Goal: Information Seeking & Learning: Learn about a topic

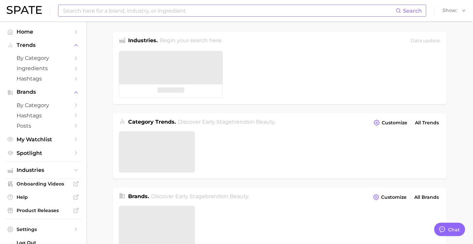
click at [196, 14] on input at bounding box center [228, 10] width 333 height 11
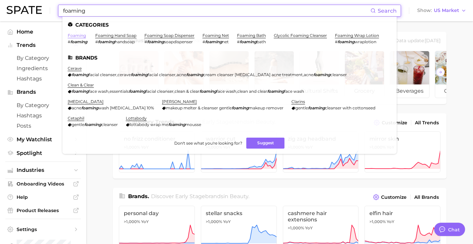
type input "foaming"
click at [77, 38] on link "foaming" at bounding box center [77, 35] width 18 height 5
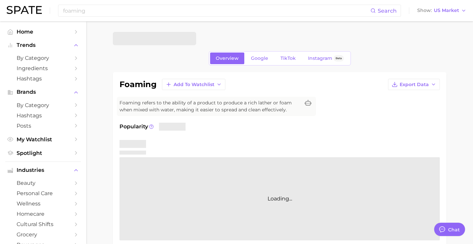
type textarea "x"
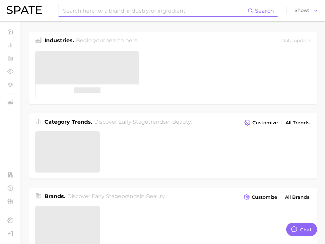
click at [165, 13] on input at bounding box center [155, 10] width 186 height 11
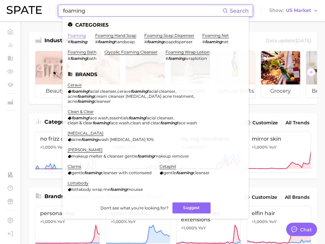
type input "foaming"
click at [80, 36] on link "foaming" at bounding box center [77, 35] width 18 height 5
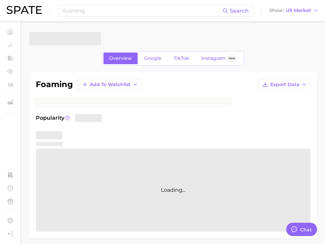
type textarea "x"
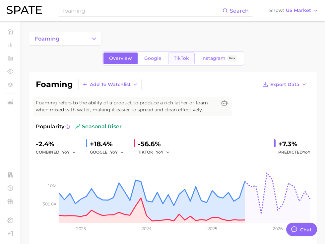
click at [185, 53] on link "TikTok" at bounding box center [181, 58] width 27 height 12
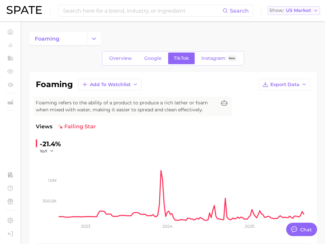
click at [303, 11] on span "US Market" at bounding box center [298, 11] width 25 height 4
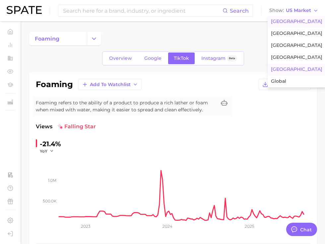
click at [290, 69] on button "[GEOGRAPHIC_DATA]" at bounding box center [297, 69] width 58 height 12
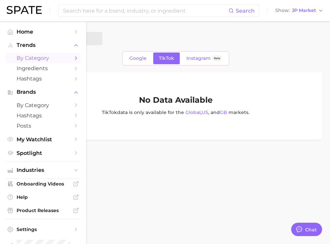
click at [27, 63] on link "by Category" at bounding box center [43, 58] width 76 height 10
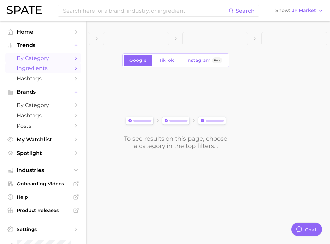
click at [27, 67] on span "Ingredients" at bounding box center [43, 68] width 53 height 6
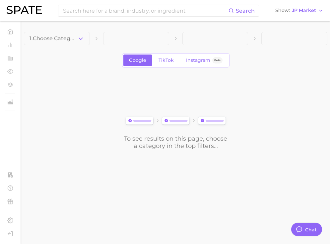
click at [68, 46] on div "1. Choose Category Google TikTok Instagram Beta To see results on this page, ch…" at bounding box center [176, 91] width 304 height 118
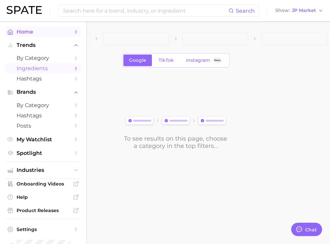
click at [17, 32] on span "Home" at bounding box center [43, 32] width 53 height 6
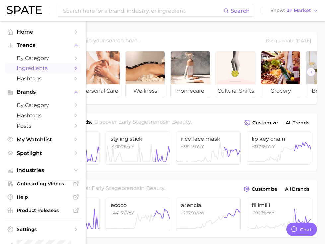
click at [22, 67] on span "Ingredients" at bounding box center [43, 68] width 53 height 6
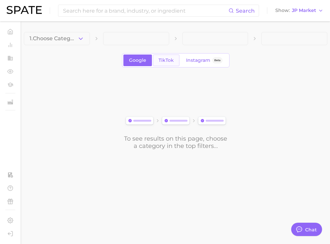
click at [167, 58] on span "TikTok" at bounding box center [166, 60] width 15 height 6
click at [300, 10] on span "JP Market" at bounding box center [304, 11] width 24 height 4
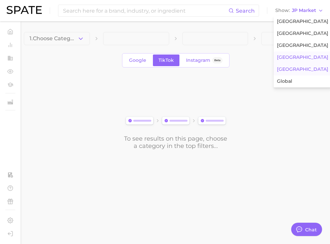
click at [289, 54] on button "[GEOGRAPHIC_DATA]" at bounding box center [303, 57] width 58 height 12
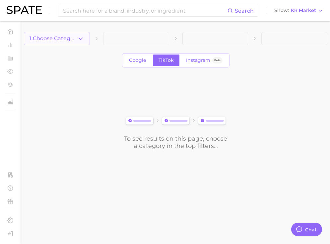
click at [76, 39] on span "1. Choose Category" at bounding box center [54, 39] width 48 height 6
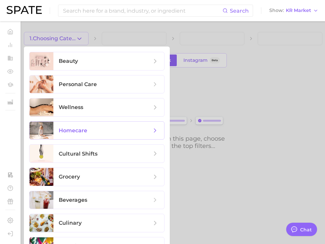
scroll to position [17, 0]
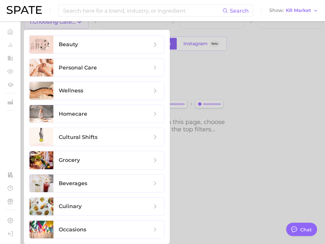
click at [219, 70] on div at bounding box center [162, 122] width 325 height 244
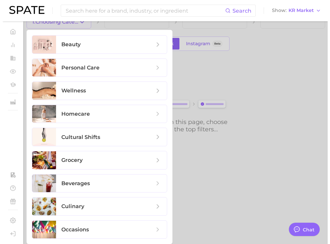
scroll to position [0, 0]
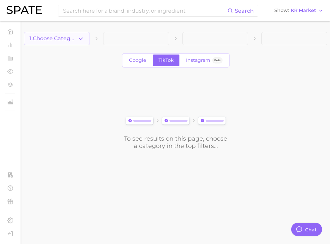
click at [64, 40] on span "1. Choose Category" at bounding box center [54, 39] width 48 height 6
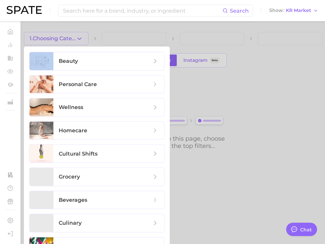
click at [64, 40] on div at bounding box center [162, 122] width 325 height 244
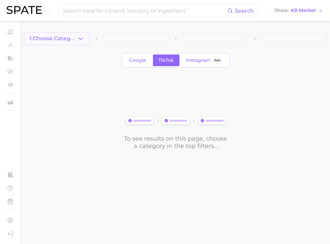
click at [75, 36] on span "1. Choose Category" at bounding box center [54, 39] width 48 height 6
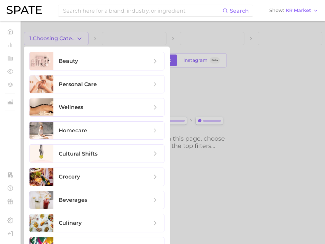
click at [80, 37] on div at bounding box center [162, 122] width 325 height 244
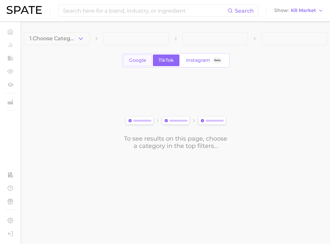
click at [137, 66] on link "Google" at bounding box center [138, 60] width 29 height 12
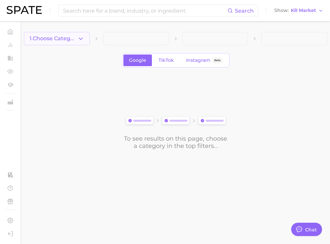
click at [63, 36] on span "1. Choose Category" at bounding box center [54, 39] width 48 height 6
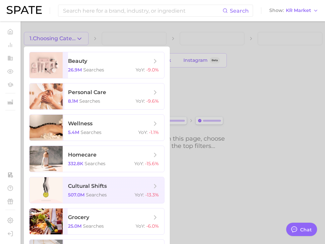
click at [183, 57] on div at bounding box center [162, 122] width 325 height 244
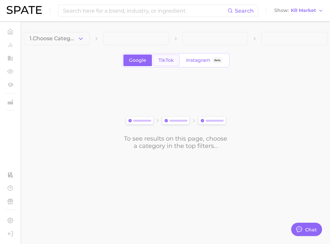
click at [174, 59] on link "TikTok" at bounding box center [166, 60] width 27 height 12
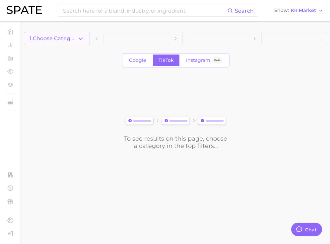
click at [77, 42] on button "1. Choose Category" at bounding box center [57, 38] width 66 height 13
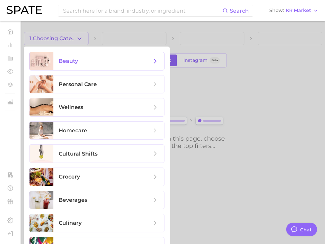
click at [85, 61] on span "beauty" at bounding box center [105, 60] width 93 height 7
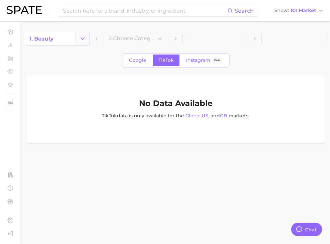
click at [82, 35] on icon "Change Category" at bounding box center [82, 38] width 7 height 7
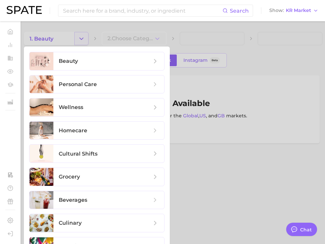
click at [82, 35] on div at bounding box center [162, 122] width 325 height 244
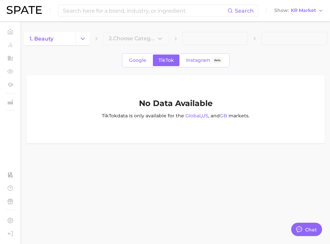
click at [129, 31] on main "1. beauty 2. Choose Category Google TikTok Instagram Beta No Data Available Tik…" at bounding box center [175, 98] width 309 height 155
click at [89, 34] on button "Change Category" at bounding box center [83, 38] width 14 height 13
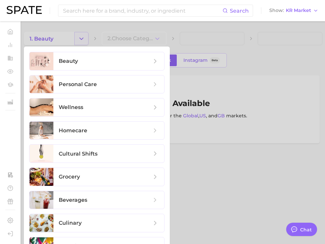
click at [89, 34] on div at bounding box center [162, 122] width 325 height 244
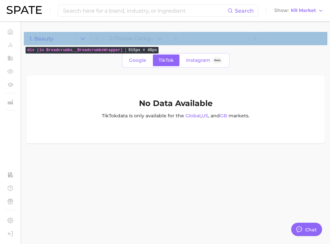
click at [101, 37] on div "1. beauty 2. Choose Category" at bounding box center [176, 38] width 304 height 13
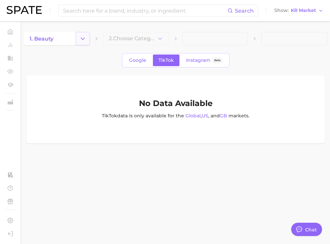
click at [81, 38] on polyline "Change Category" at bounding box center [83, 39] width 4 height 2
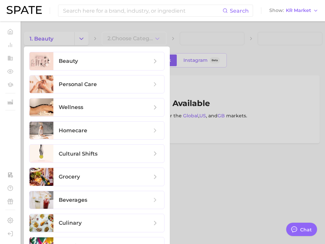
click at [272, 51] on div at bounding box center [162, 122] width 325 height 244
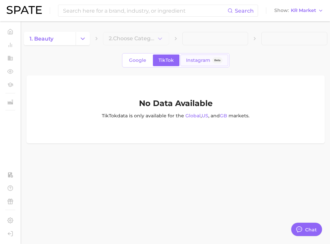
click at [188, 60] on span "Instagram" at bounding box center [198, 60] width 24 height 6
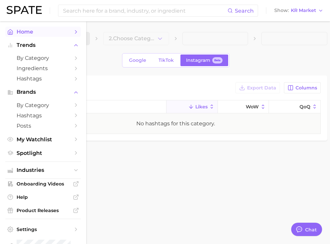
click at [13, 32] on icon "Sidebar" at bounding box center [10, 32] width 6 height 6
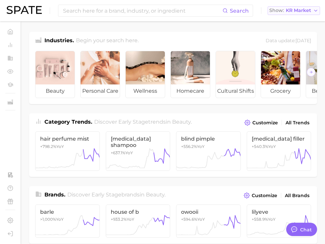
click at [292, 14] on button "Show KR Market" at bounding box center [294, 10] width 52 height 9
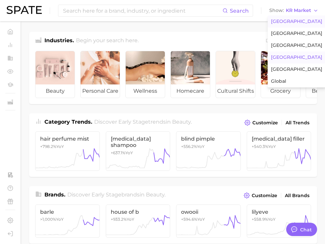
click at [290, 19] on span "[GEOGRAPHIC_DATA]" at bounding box center [296, 22] width 51 height 6
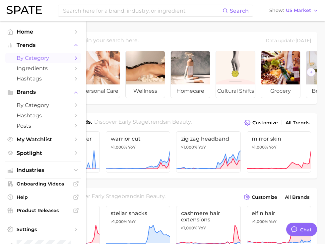
click at [42, 59] on span "by Category" at bounding box center [43, 58] width 53 height 6
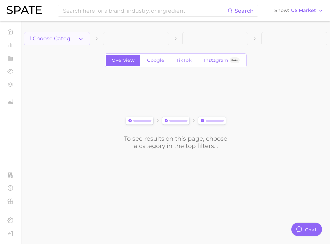
click at [80, 43] on button "1. Choose Category" at bounding box center [57, 38] width 66 height 13
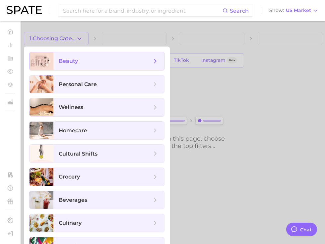
click at [79, 55] on span "beauty" at bounding box center [108, 61] width 111 height 18
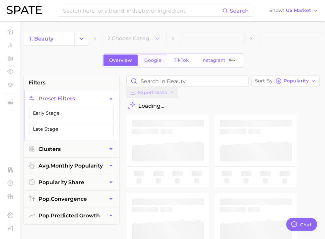
click at [156, 58] on span "Google" at bounding box center [152, 60] width 17 height 6
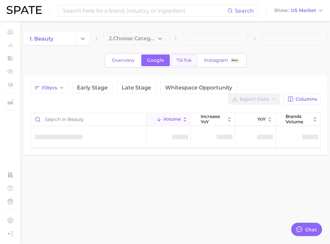
click at [189, 60] on span "TikTok" at bounding box center [184, 60] width 15 height 6
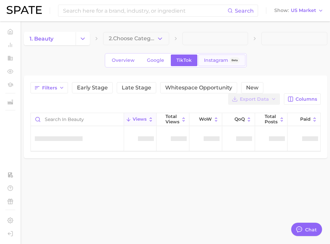
click at [222, 61] on span "Instagram" at bounding box center [216, 60] width 24 height 6
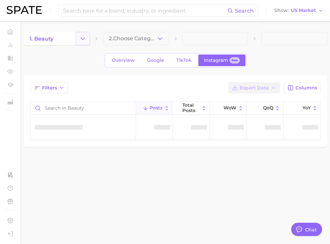
click at [84, 39] on icon "Change Category" at bounding box center [82, 38] width 7 height 7
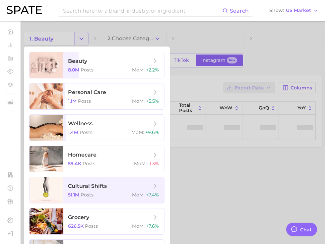
click at [84, 39] on div at bounding box center [162, 122] width 325 height 244
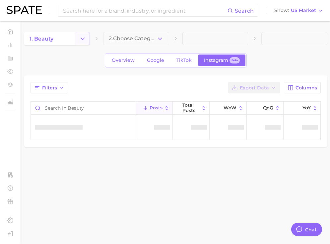
click at [84, 39] on icon "Change Category" at bounding box center [82, 38] width 7 height 7
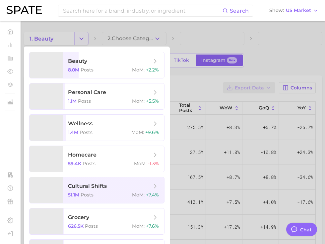
type textarea "x"
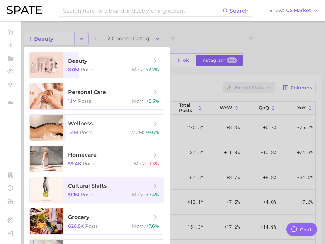
click at [84, 39] on div at bounding box center [162, 122] width 325 height 244
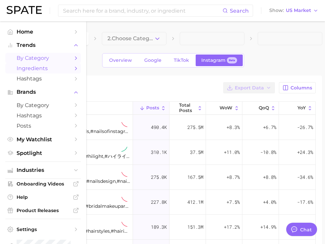
click at [29, 63] on link "Ingredients" at bounding box center [43, 68] width 76 height 10
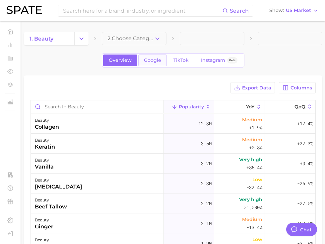
click at [152, 61] on span "Google" at bounding box center [152, 60] width 17 height 6
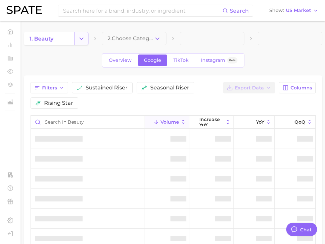
click at [79, 35] on icon "Change Category" at bounding box center [81, 38] width 7 height 7
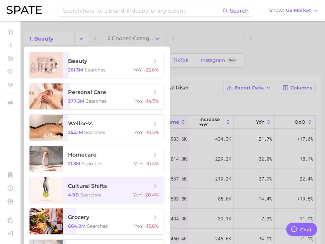
click at [79, 36] on div at bounding box center [162, 122] width 325 height 244
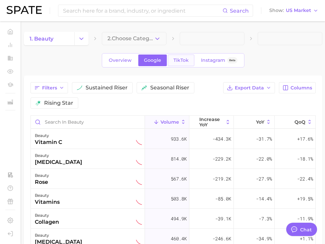
click at [187, 60] on span "TikTok" at bounding box center [181, 60] width 15 height 6
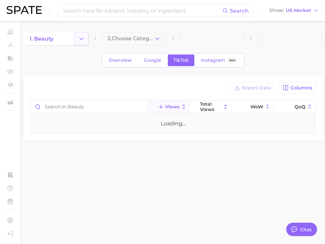
click at [87, 39] on button "Change Category" at bounding box center [81, 38] width 14 height 13
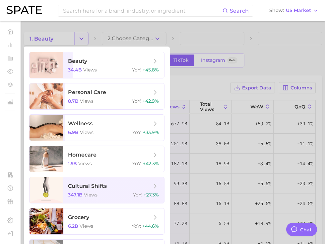
click at [87, 39] on div at bounding box center [162, 122] width 325 height 244
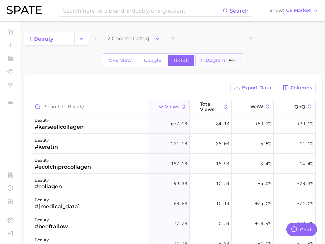
click at [212, 60] on span "Instagram" at bounding box center [213, 60] width 24 height 6
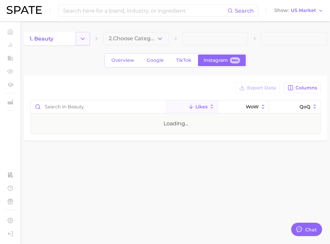
click at [86, 41] on button "Change Category" at bounding box center [83, 38] width 14 height 13
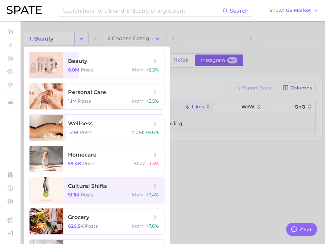
click at [86, 41] on div at bounding box center [162, 122] width 325 height 244
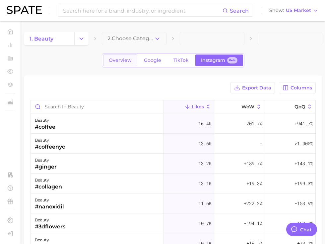
click at [118, 59] on span "Overview" at bounding box center [120, 60] width 23 height 6
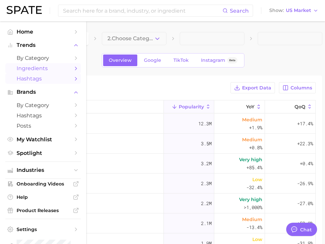
click at [35, 75] on link "Hashtags" at bounding box center [43, 78] width 76 height 10
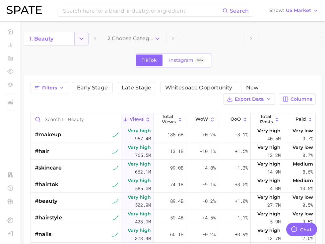
click at [82, 39] on polyline "Change Category" at bounding box center [82, 39] width 4 height 2
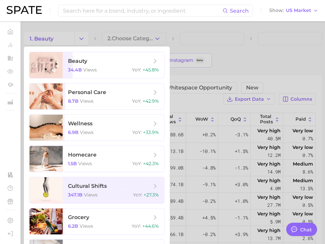
click at [198, 50] on div at bounding box center [162, 122] width 325 height 244
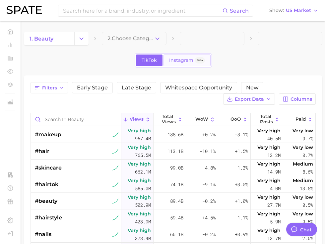
click at [173, 59] on span "Instagram" at bounding box center [181, 60] width 24 height 6
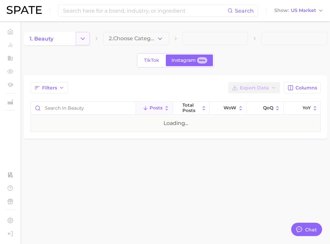
click at [87, 40] on button "Change Category" at bounding box center [83, 38] width 14 height 13
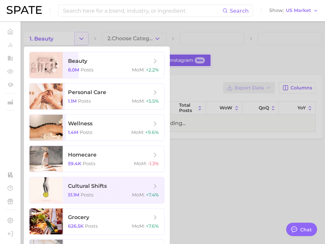
click at [87, 40] on div at bounding box center [162, 122] width 325 height 244
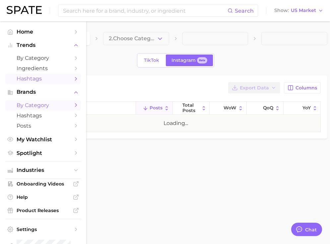
click at [31, 104] on span "by Category" at bounding box center [43, 105] width 53 height 6
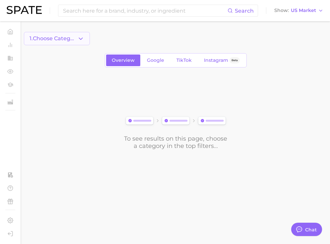
click at [58, 36] on span "1. Choose Category" at bounding box center [54, 39] width 48 height 6
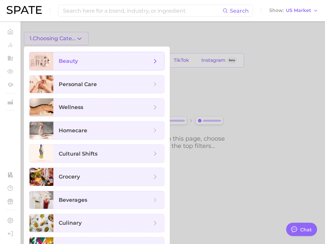
click at [59, 62] on span "beauty" at bounding box center [68, 61] width 19 height 6
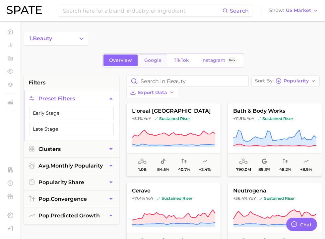
click at [156, 61] on span "Google" at bounding box center [152, 60] width 17 height 6
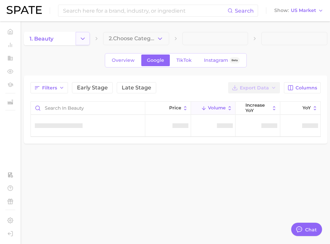
click at [85, 39] on icon "Change Category" at bounding box center [82, 38] width 7 height 7
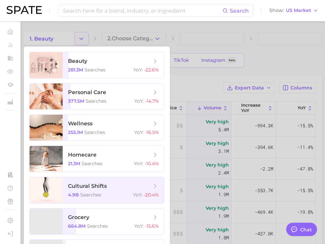
click at [85, 39] on div at bounding box center [162, 122] width 325 height 244
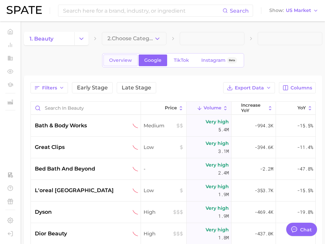
click at [120, 59] on span "Overview" at bounding box center [120, 60] width 23 height 6
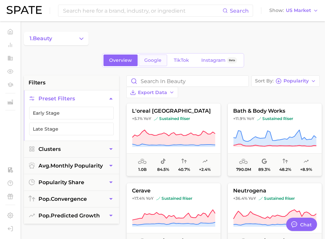
click at [151, 60] on span "Google" at bounding box center [152, 60] width 17 height 6
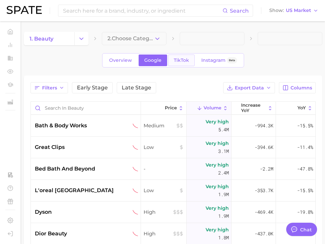
click at [184, 59] on span "TikTok" at bounding box center [181, 60] width 15 height 6
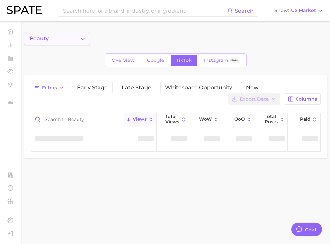
click at [81, 35] on icon "Change Category" at bounding box center [82, 38] width 7 height 7
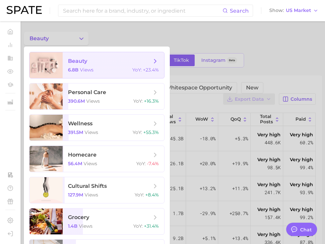
click at [81, 65] on span "beauty 6.8b views YoY : +23.4%" at bounding box center [114, 65] width 102 height 26
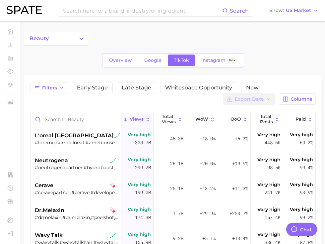
click at [98, 57] on div "Overview Google TikTok Instagram Beta" at bounding box center [173, 60] width 299 height 14
click at [109, 57] on link "Overview" at bounding box center [121, 60] width 34 height 12
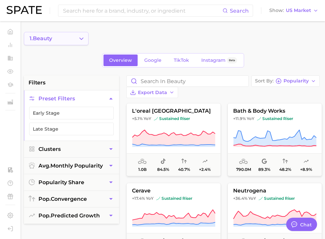
click at [82, 39] on polyline "Change Category" at bounding box center [82, 39] width 4 height 2
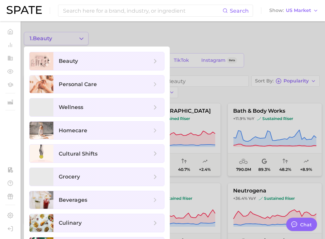
click at [82, 39] on div at bounding box center [162, 119] width 325 height 239
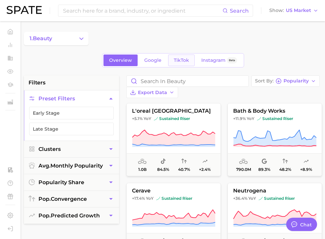
click at [189, 61] on link "TikTok" at bounding box center [181, 60] width 27 height 12
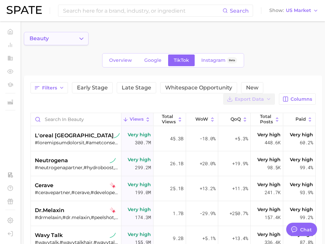
click at [54, 39] on button "beauty" at bounding box center [56, 38] width 65 height 13
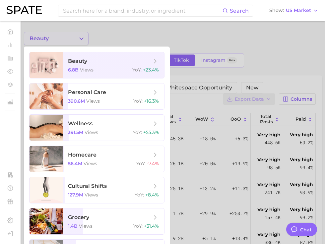
click at [54, 39] on div at bounding box center [162, 122] width 325 height 244
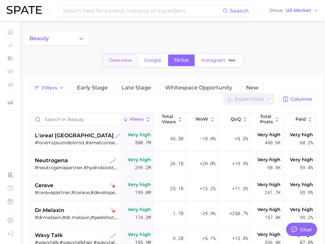
click at [111, 55] on link "Overview" at bounding box center [121, 60] width 34 height 12
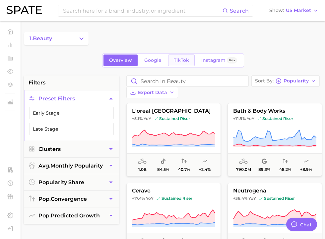
click at [186, 62] on span "TikTok" at bounding box center [181, 60] width 15 height 6
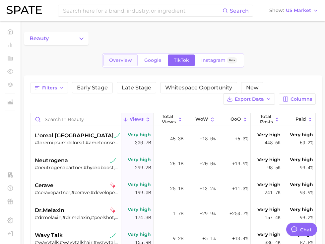
click at [128, 61] on span "Overview" at bounding box center [120, 60] width 23 height 6
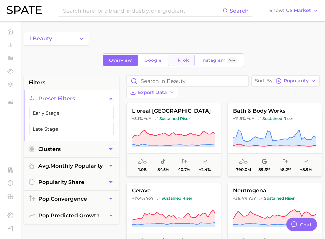
click at [182, 59] on span "TikTok" at bounding box center [181, 60] width 15 height 6
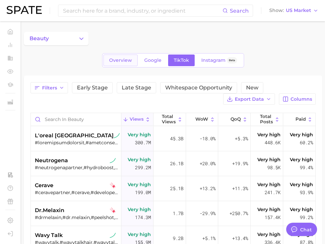
click at [114, 58] on span "Overview" at bounding box center [120, 60] width 23 height 6
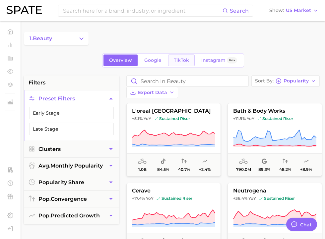
click at [191, 60] on link "TikTok" at bounding box center [181, 60] width 27 height 12
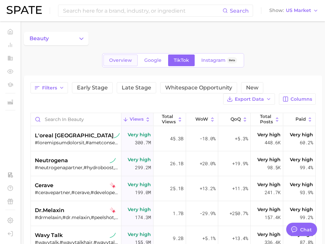
click at [125, 57] on span "Overview" at bounding box center [120, 60] width 23 height 6
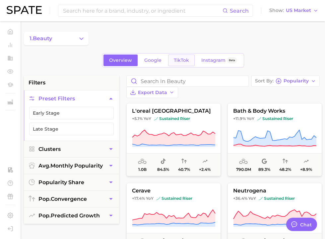
click at [182, 58] on span "TikTok" at bounding box center [181, 60] width 15 height 6
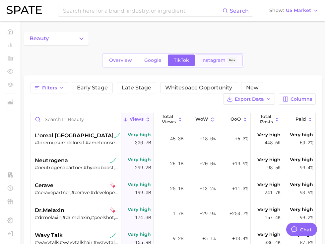
click at [219, 61] on span "Instagram" at bounding box center [214, 60] width 24 height 6
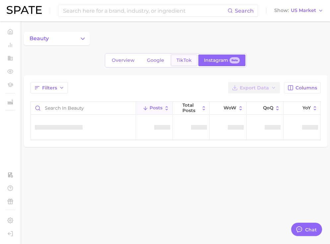
click at [177, 60] on span "TikTok" at bounding box center [184, 60] width 15 height 6
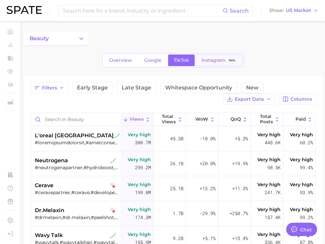
click at [208, 61] on span "Instagram" at bounding box center [214, 60] width 24 height 6
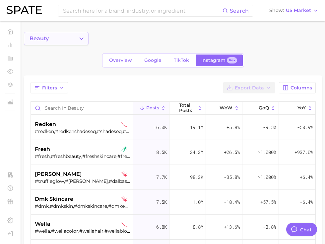
click at [78, 38] on icon "Change Category" at bounding box center [81, 38] width 7 height 7
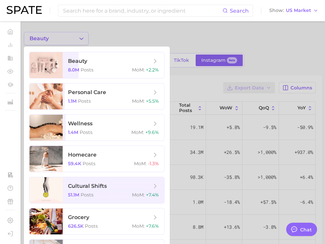
click at [78, 38] on div at bounding box center [162, 122] width 325 height 244
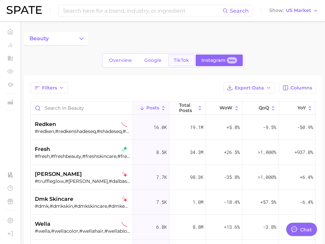
click at [181, 54] on link "TikTok" at bounding box center [181, 60] width 27 height 12
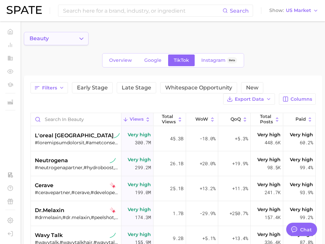
click at [60, 36] on button "beauty" at bounding box center [56, 38] width 65 height 13
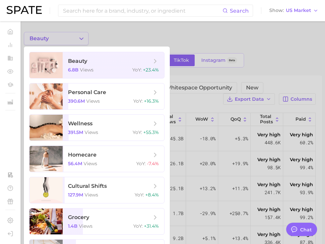
click at [60, 36] on div at bounding box center [162, 122] width 325 height 244
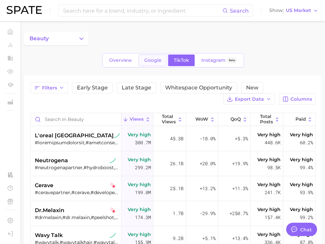
click at [147, 58] on span "Google" at bounding box center [152, 60] width 17 height 6
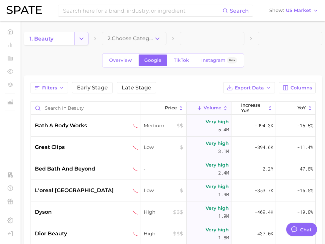
click at [83, 38] on icon "Change Category" at bounding box center [81, 38] width 7 height 7
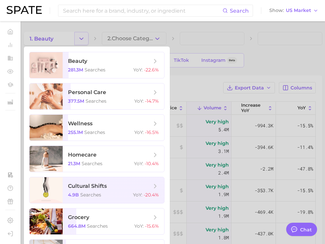
click at [83, 38] on div at bounding box center [162, 122] width 325 height 244
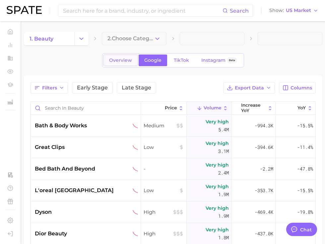
click at [132, 60] on span "Overview" at bounding box center [120, 60] width 23 height 6
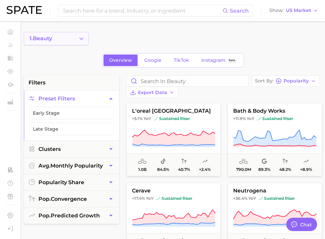
click at [81, 41] on icon "Change Category" at bounding box center [81, 38] width 7 height 7
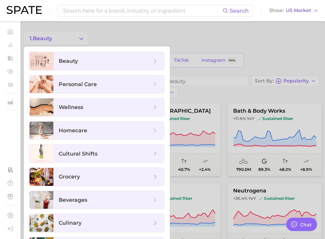
click at [96, 40] on div at bounding box center [162, 119] width 325 height 239
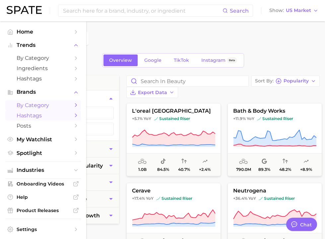
click at [24, 113] on link "Hashtags" at bounding box center [43, 115] width 76 height 10
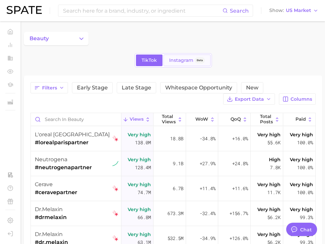
click at [173, 59] on span "Instagram" at bounding box center [181, 60] width 24 height 6
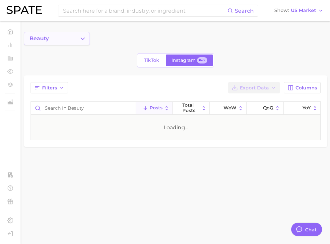
click at [76, 42] on button "beauty" at bounding box center [57, 38] width 66 height 13
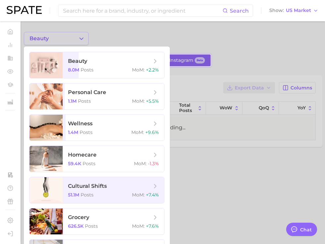
click at [76, 42] on div at bounding box center [162, 122] width 325 height 244
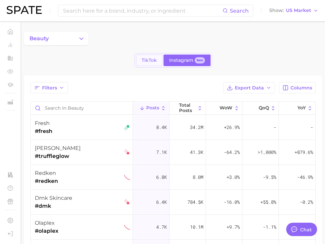
click at [155, 59] on span "TikTok" at bounding box center [149, 60] width 15 height 6
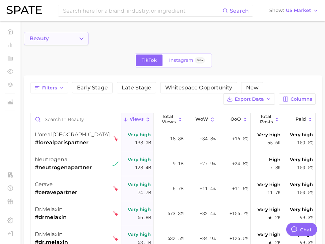
click at [73, 41] on button "beauty" at bounding box center [56, 38] width 65 height 13
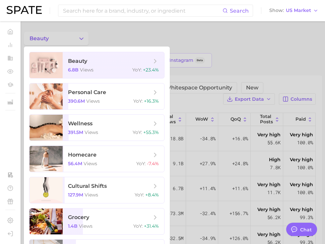
click at [73, 41] on div at bounding box center [162, 122] width 325 height 244
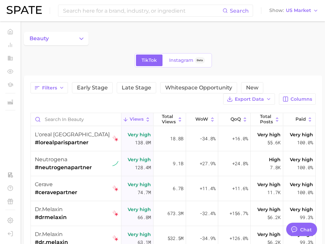
click at [97, 33] on div "beauty" at bounding box center [173, 38] width 299 height 13
click at [70, 37] on button "beauty" at bounding box center [56, 38] width 65 height 13
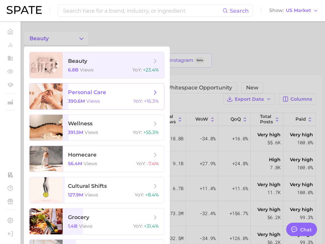
click at [64, 102] on span "personal care 390.6m views YoY : +16.3%" at bounding box center [114, 96] width 102 height 26
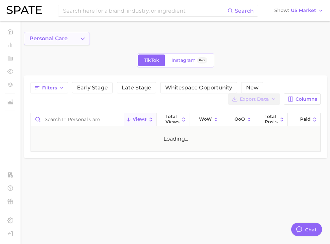
click at [67, 34] on button "personal care" at bounding box center [57, 38] width 66 height 13
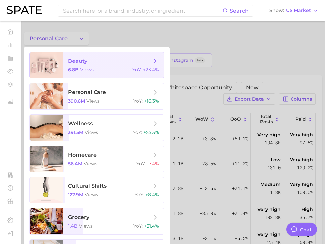
click at [70, 63] on span "beauty" at bounding box center [77, 61] width 19 height 6
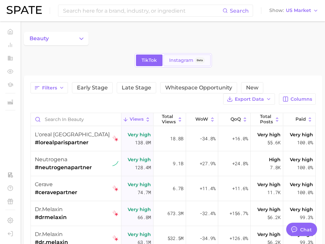
click at [179, 57] on link "Instagram Beta" at bounding box center [187, 60] width 47 height 12
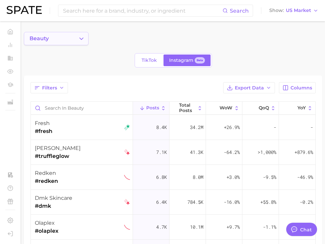
click at [65, 42] on button "beauty" at bounding box center [56, 38] width 65 height 13
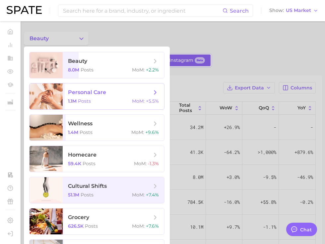
click at [62, 85] on div at bounding box center [46, 96] width 33 height 26
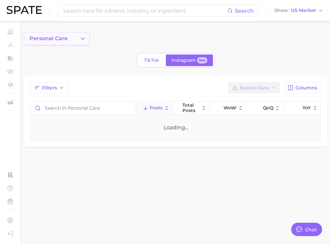
click at [68, 39] on button "personal care" at bounding box center [57, 38] width 66 height 13
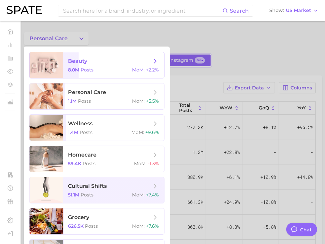
click at [68, 72] on span "8.0m" at bounding box center [73, 70] width 11 height 6
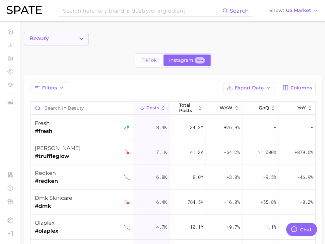
click at [68, 37] on button "beauty" at bounding box center [56, 38] width 65 height 13
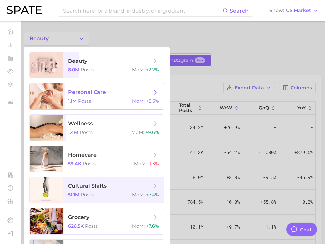
click at [72, 98] on span "1.1m" at bounding box center [72, 101] width 9 height 6
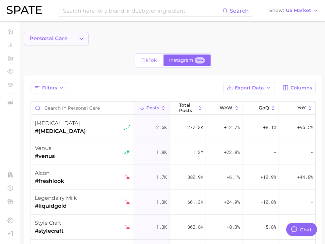
click at [82, 45] on button "personal care" at bounding box center [56, 38] width 65 height 13
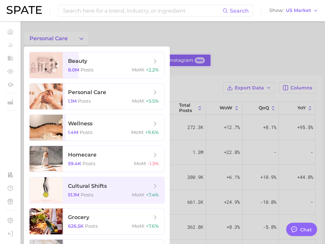
click at [103, 40] on div at bounding box center [162, 122] width 325 height 244
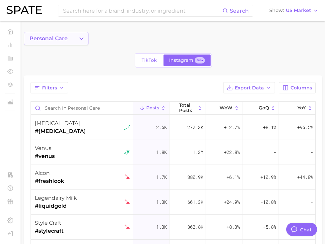
click at [73, 43] on button "personal care" at bounding box center [56, 38] width 65 height 13
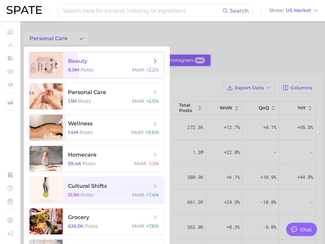
click at [73, 64] on span "beauty" at bounding box center [110, 60] width 84 height 7
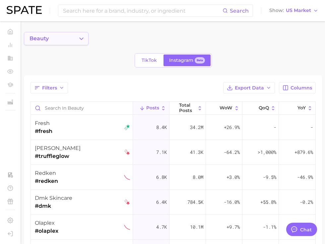
click at [65, 40] on button "beauty" at bounding box center [56, 38] width 65 height 13
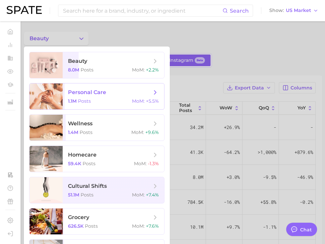
click at [68, 86] on span "personal care 1.1m Posts MoM : +5.5%" at bounding box center [114, 96] width 102 height 26
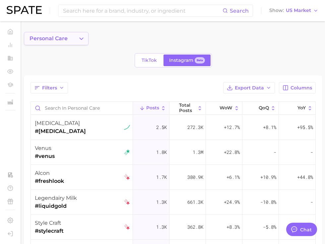
click at [66, 42] on button "personal care" at bounding box center [56, 38] width 65 height 13
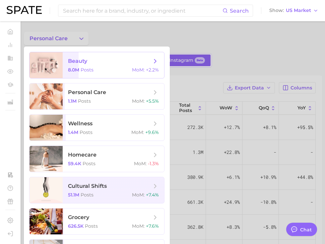
click at [68, 60] on span "beauty 8.0m Posts MoM : +2.2%" at bounding box center [114, 65] width 102 height 26
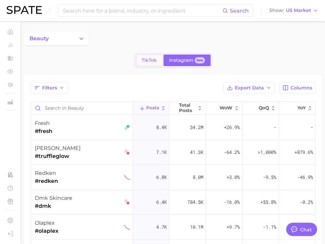
click at [148, 62] on span "TikTok" at bounding box center [149, 60] width 15 height 6
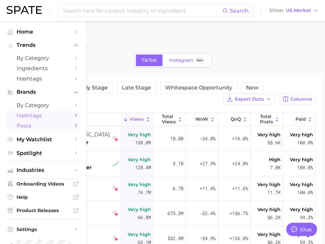
click at [26, 123] on link "Posts" at bounding box center [43, 126] width 76 height 10
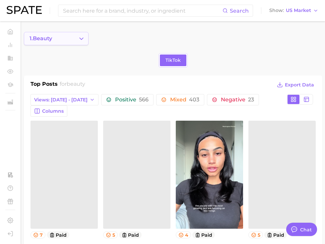
click at [64, 39] on button "1. beauty" at bounding box center [56, 38] width 65 height 13
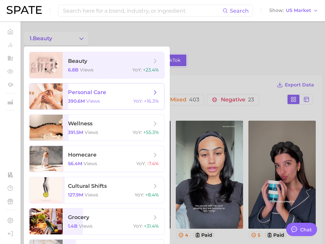
click at [84, 96] on span "personal care 390.6m views YoY : +16.3%" at bounding box center [114, 96] width 102 height 26
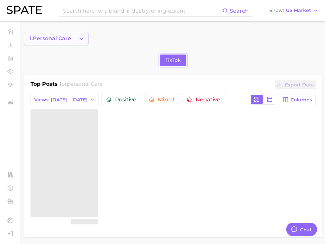
click at [75, 40] on button "1. personal care" at bounding box center [56, 38] width 65 height 13
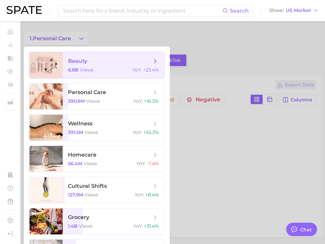
click at [72, 62] on span "beauty" at bounding box center [77, 61] width 19 height 6
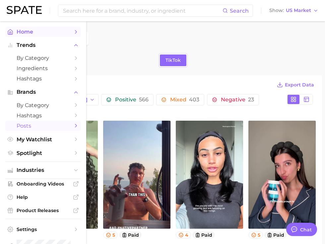
click at [40, 34] on span "Home" at bounding box center [43, 32] width 53 height 6
